Goal: Navigation & Orientation: Find specific page/section

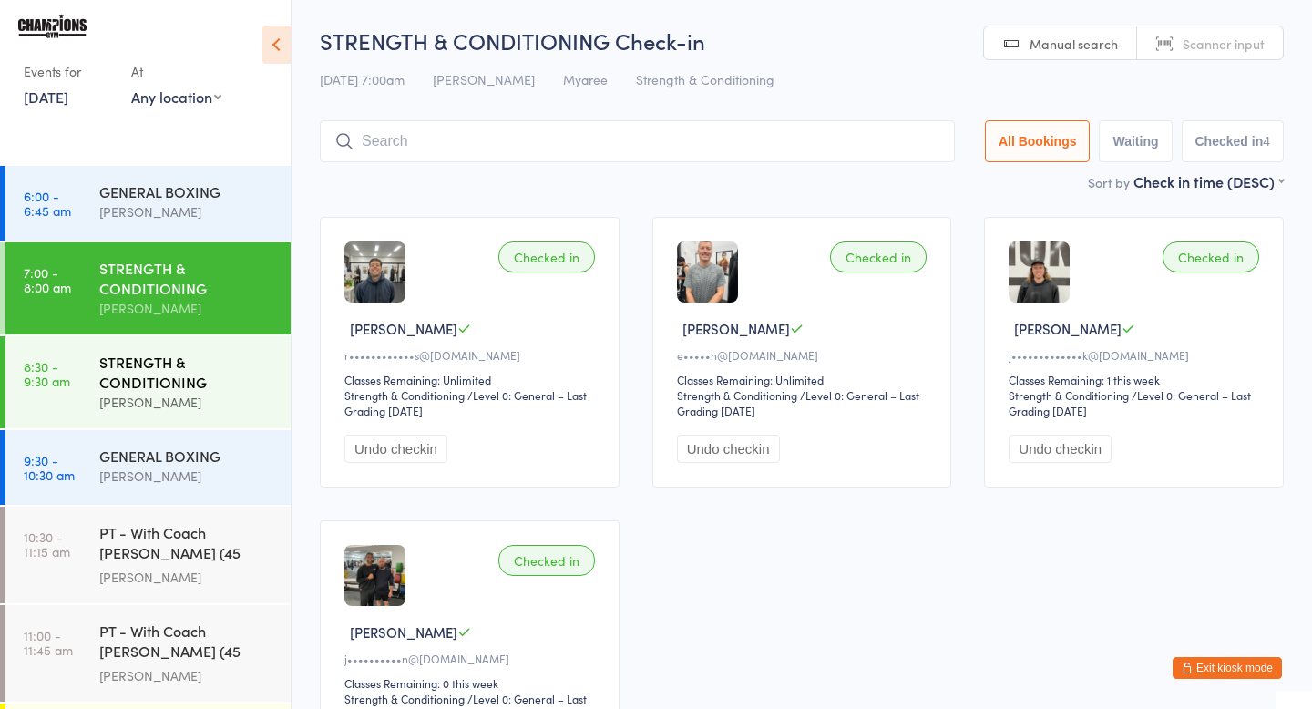
click at [167, 389] on div "STRENGTH & CONDITIONING" at bounding box center [187, 372] width 176 height 40
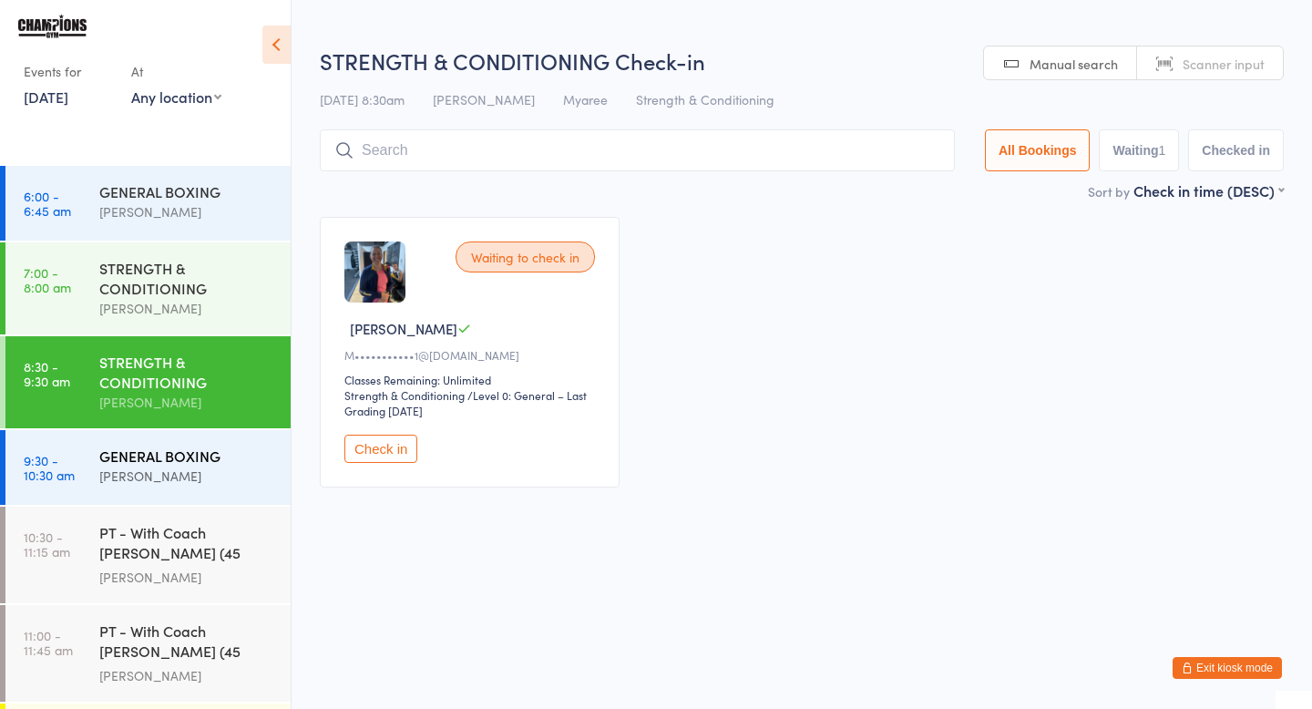
click at [151, 449] on div "GENERAL BOXING" at bounding box center [187, 456] width 176 height 20
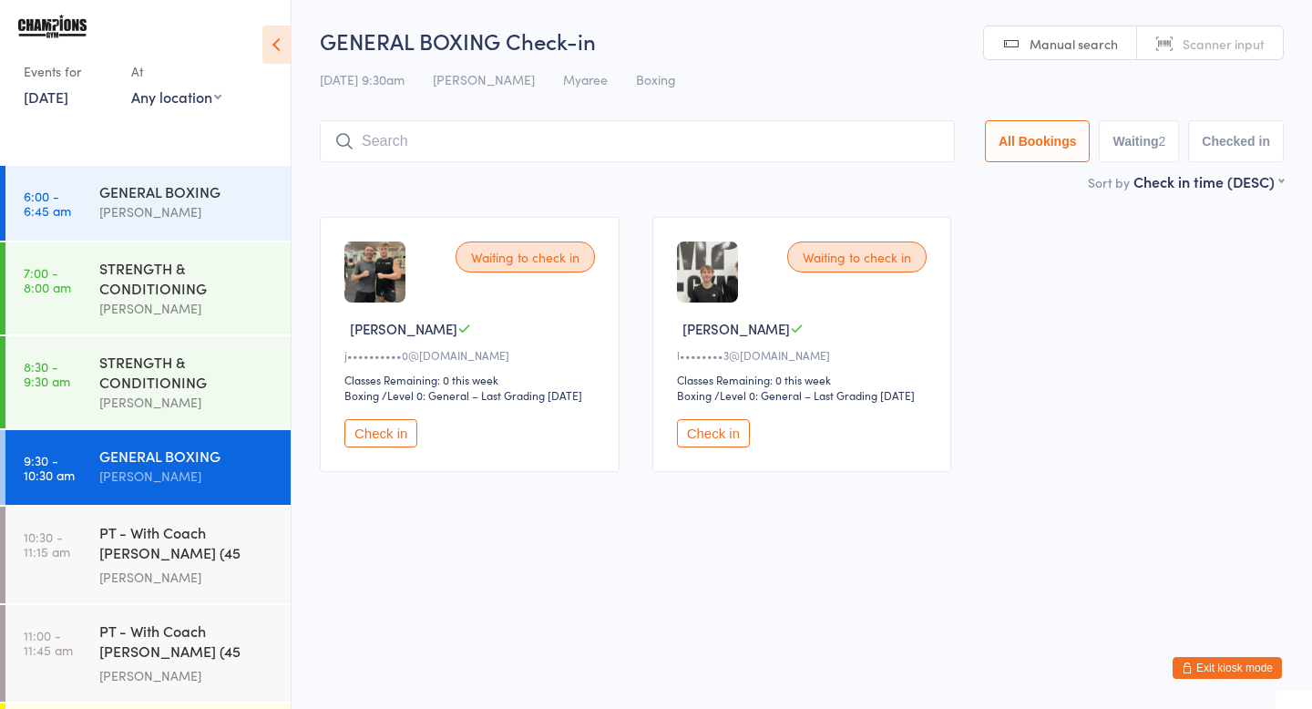
click at [1191, 659] on button "Exit kiosk mode" at bounding box center [1227, 668] width 109 height 22
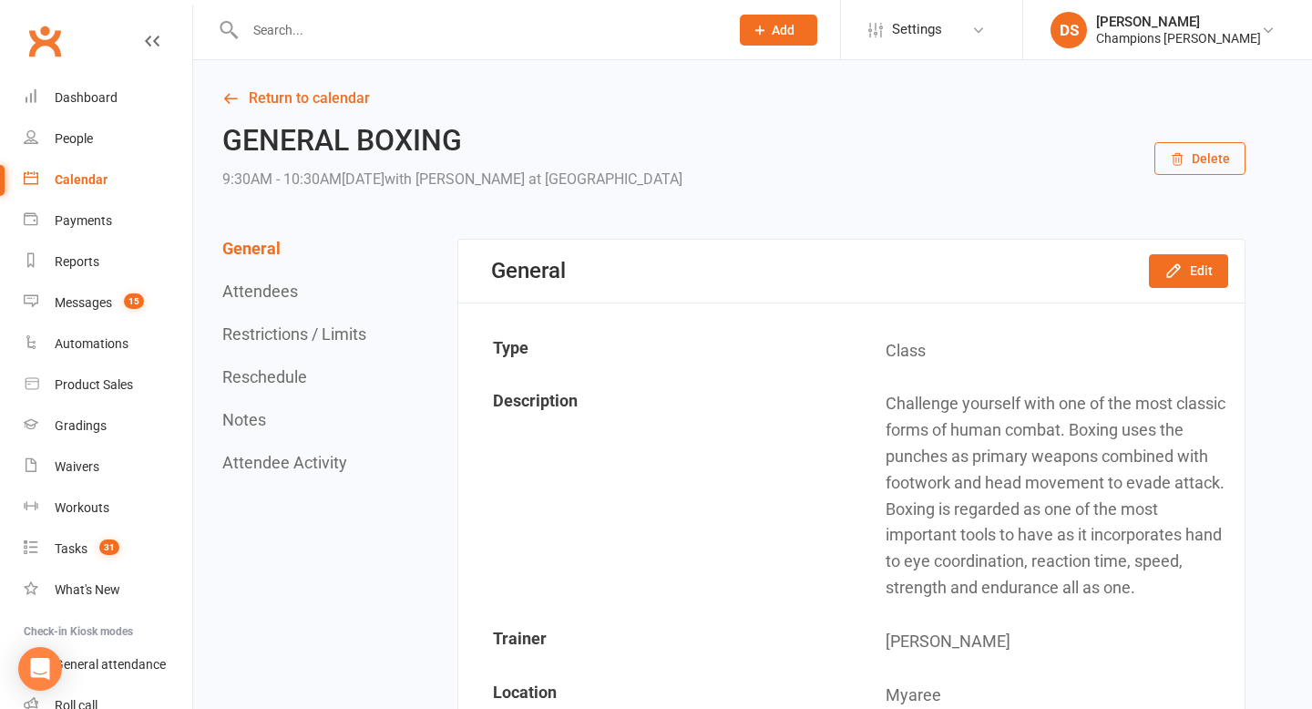
click at [457, 29] on input "text" at bounding box center [478, 30] width 477 height 26
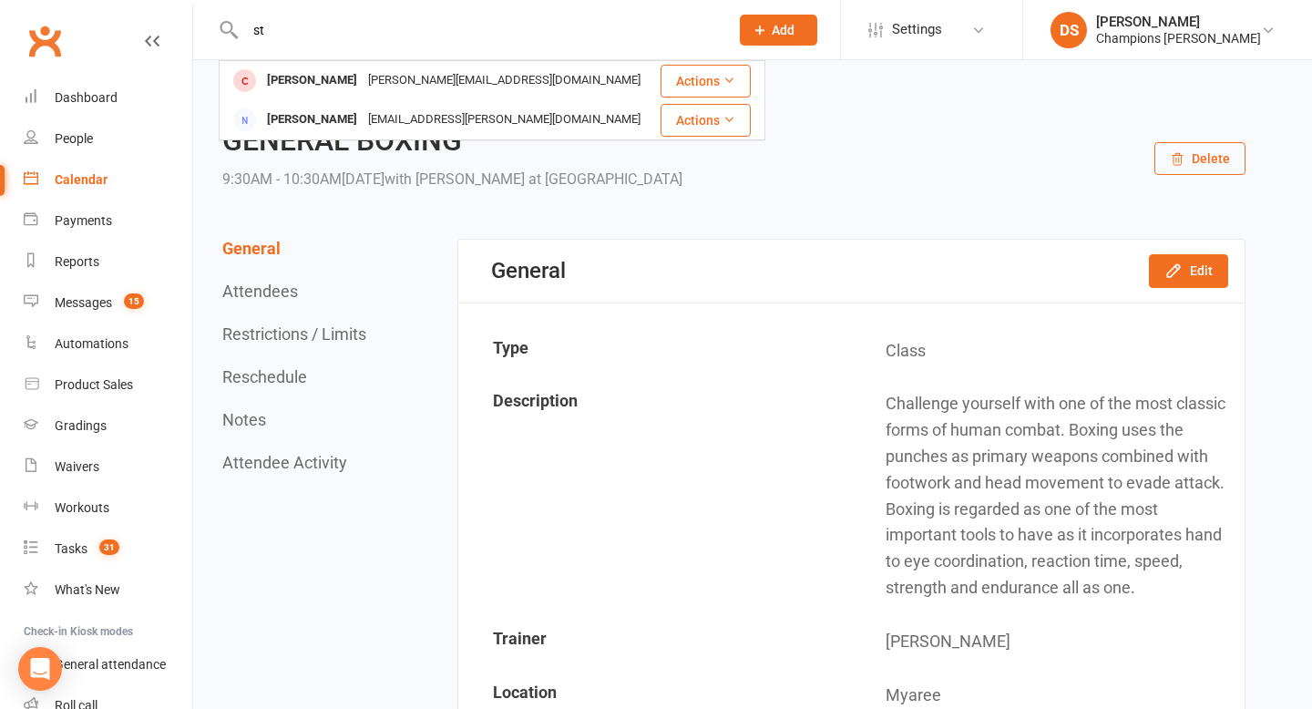
type input "s"
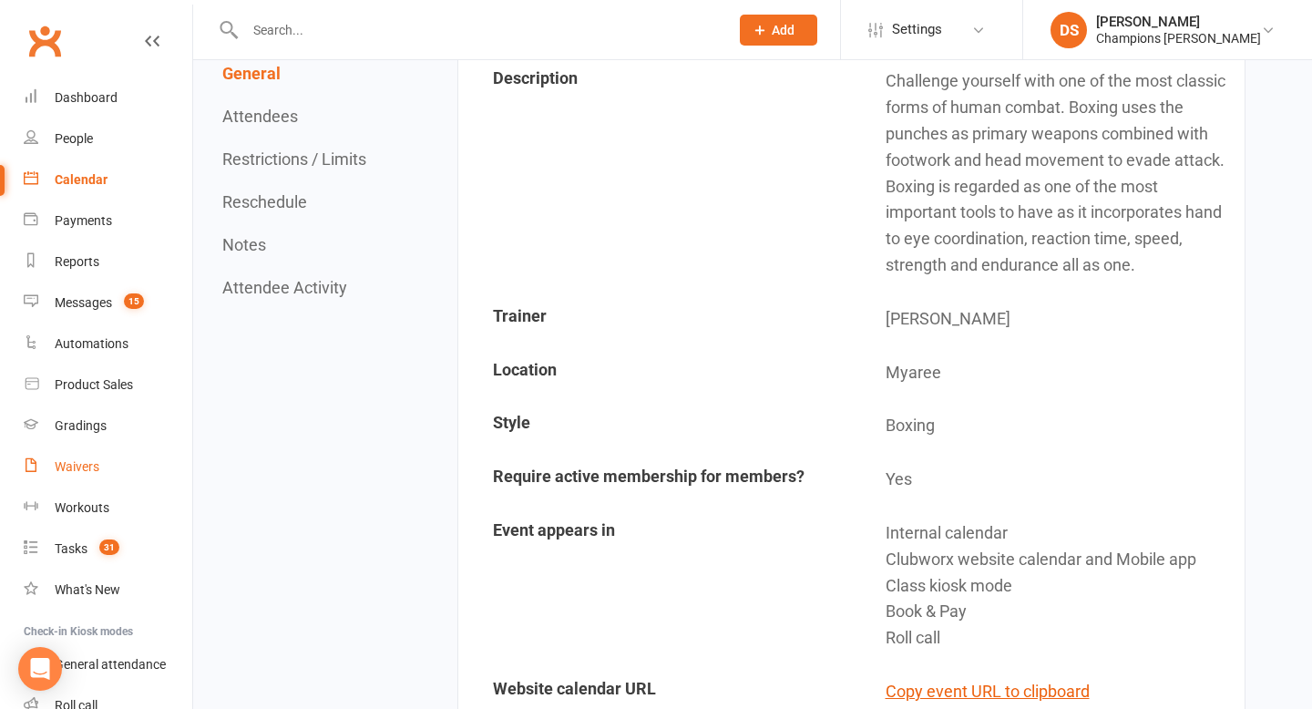
scroll to position [127, 0]
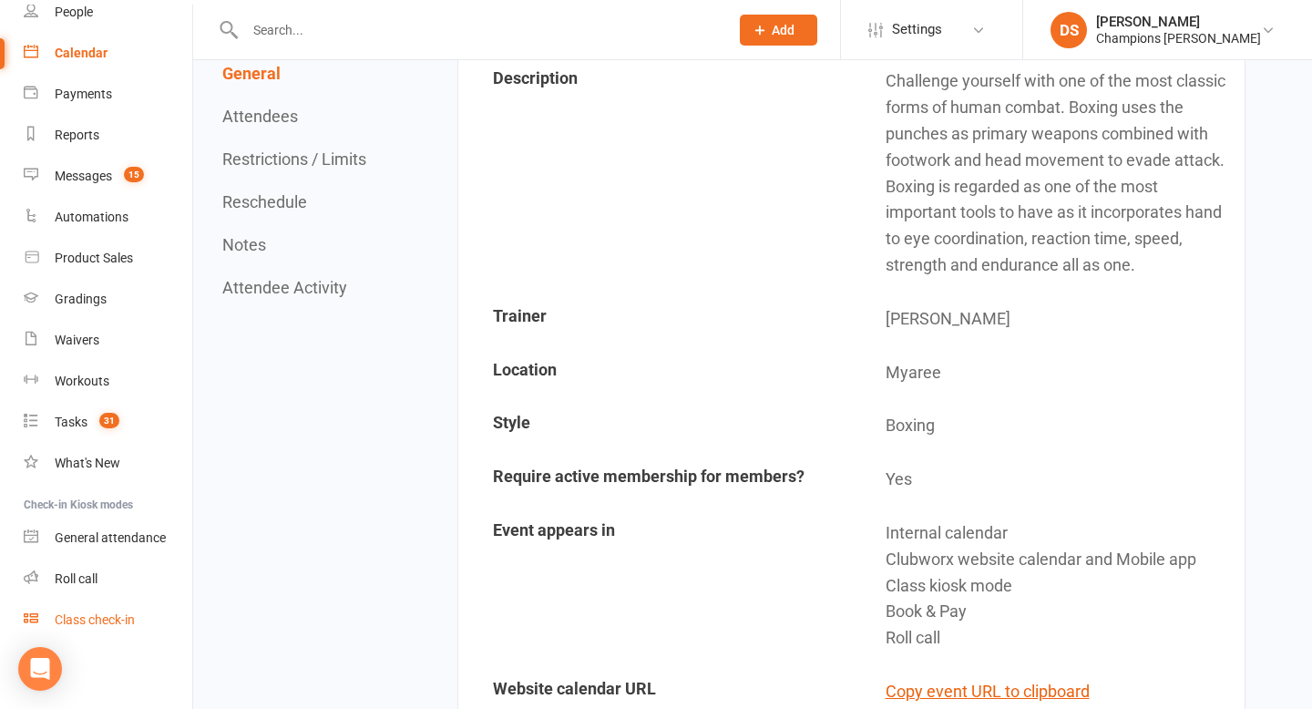
click at [139, 616] on link "Class check-in" at bounding box center [108, 620] width 169 height 41
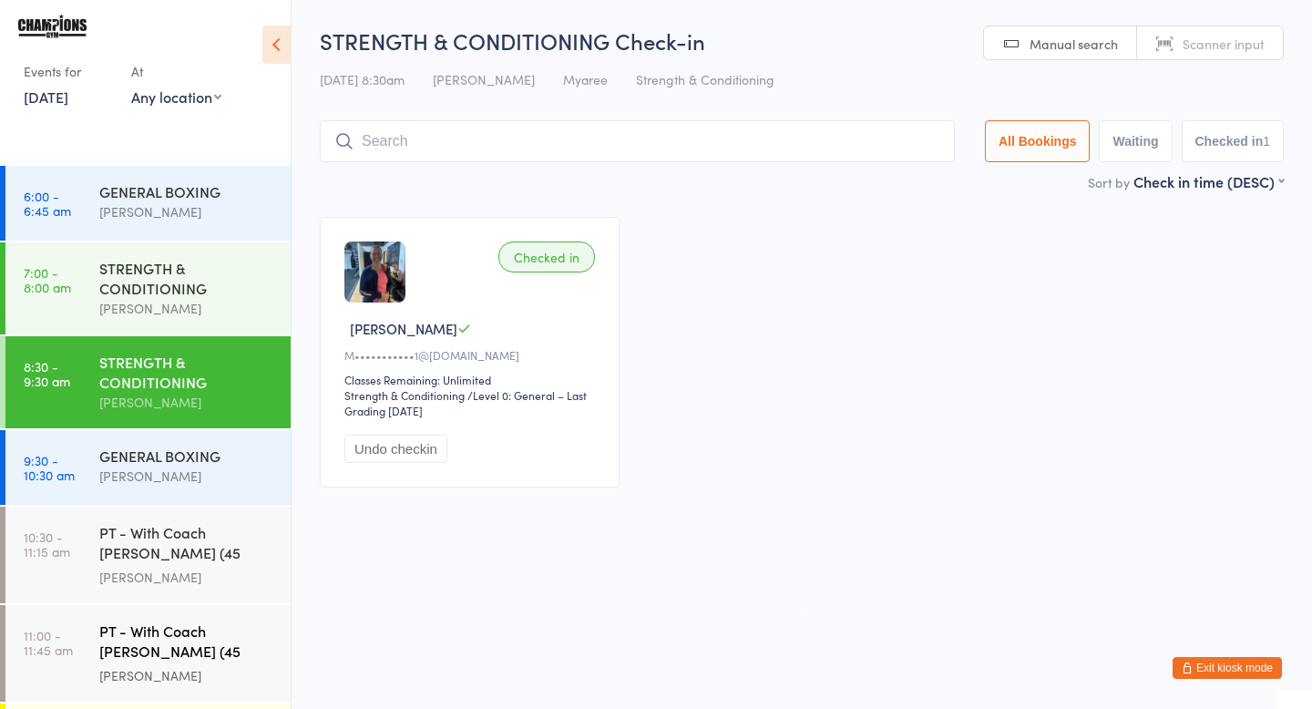
click at [239, 617] on div "PT - With Coach [PERSON_NAME] (45 minutes) [PERSON_NAME]" at bounding box center [194, 653] width 191 height 97
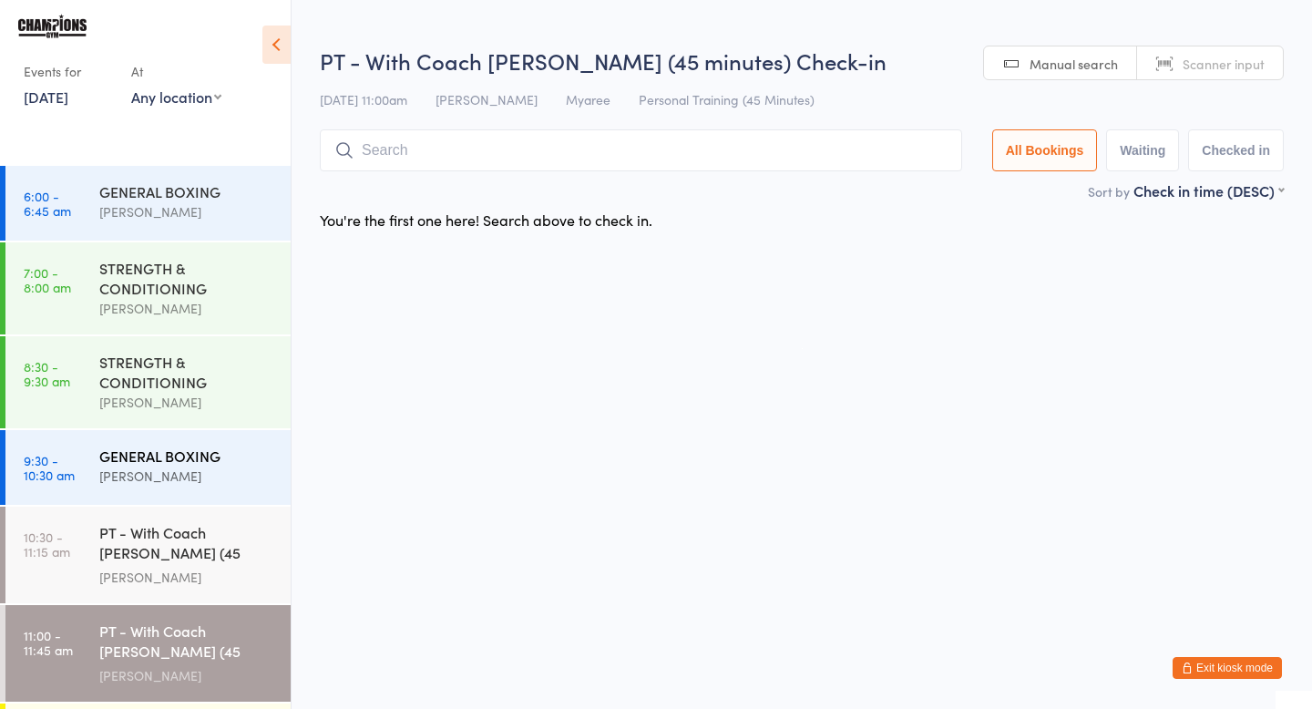
click at [229, 491] on div "GENERAL BOXING [PERSON_NAME]" at bounding box center [194, 466] width 191 height 72
